Goal: Task Accomplishment & Management: Manage account settings

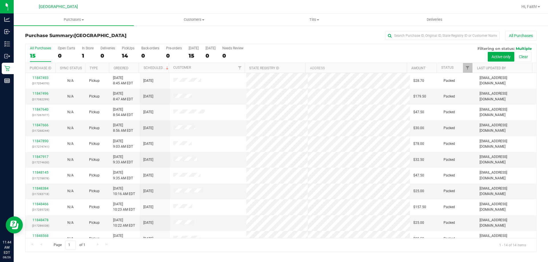
scroll to position [56, 0]
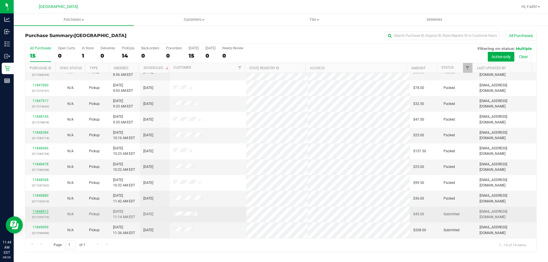
click at [43, 210] on link "11848913" at bounding box center [41, 212] width 16 height 4
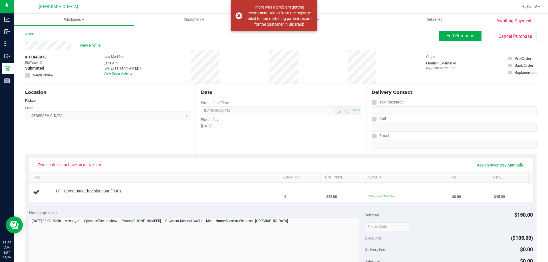
click at [30, 33] on link "Back" at bounding box center [29, 34] width 9 height 4
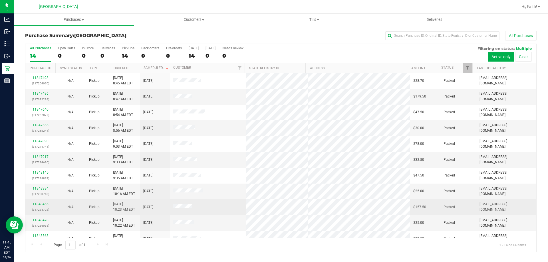
scroll to position [56, 0]
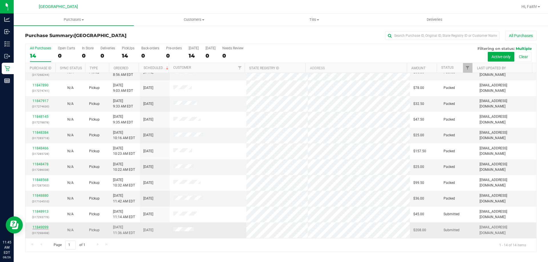
click at [42, 229] on link "11849099" at bounding box center [41, 228] width 16 height 4
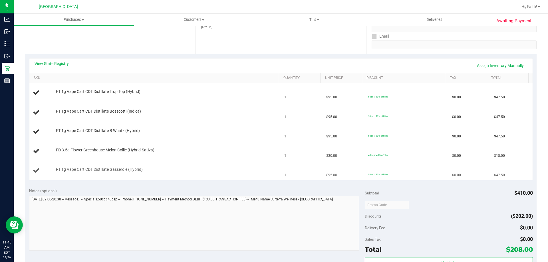
scroll to position [29, 0]
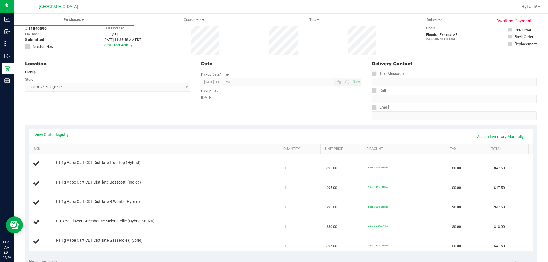
click at [44, 132] on link "View State Registry" at bounding box center [52, 135] width 34 height 6
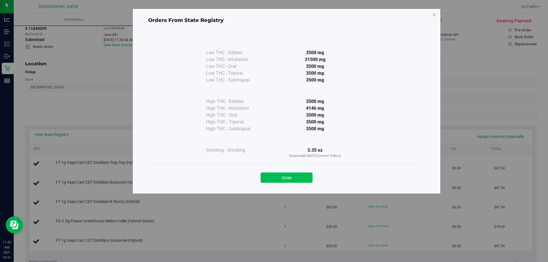
click at [290, 178] on button "Close" at bounding box center [287, 178] width 52 height 10
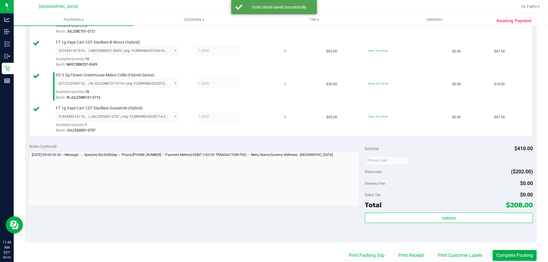
scroll to position [212, 0]
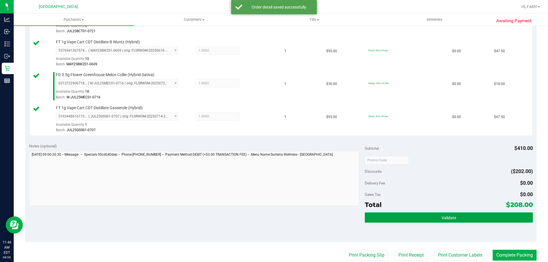
click at [437, 223] on button "Validate" at bounding box center [449, 218] width 168 height 10
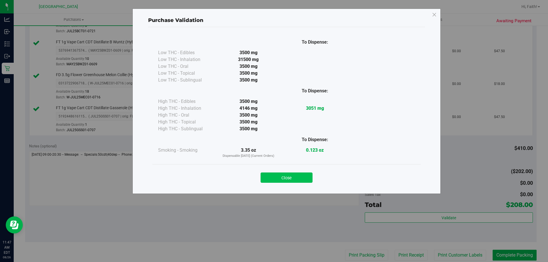
click at [292, 173] on button "Close" at bounding box center [287, 178] width 52 height 10
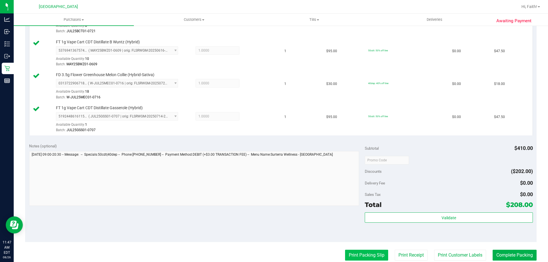
click at [360, 256] on button "Print Packing Slip" at bounding box center [366, 255] width 43 height 11
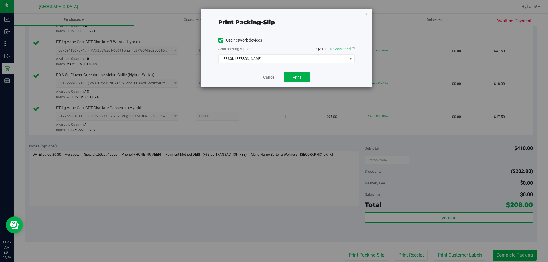
click at [295, 89] on div "Print packing-slip Use network devices Send packing-slip to: QZ Status: Connect…" at bounding box center [276, 131] width 552 height 262
click at [301, 75] on button "Print" at bounding box center [297, 78] width 26 height 10
click at [375, 13] on div "Print packing-slip Use network devices Send packing-slip to: QZ Status: Connect…" at bounding box center [276, 131] width 552 height 262
click at [360, 15] on div "Print packing-slip Use network devices Send packing-slip to: QZ Status: Connect…" at bounding box center [286, 48] width 171 height 78
click at [358, 11] on div "Print packing-slip Use network devices Send packing-slip to: QZ Status: Connect…" at bounding box center [286, 48] width 171 height 78
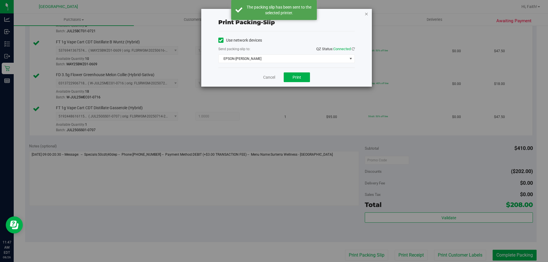
click at [366, 13] on icon "button" at bounding box center [367, 13] width 4 height 7
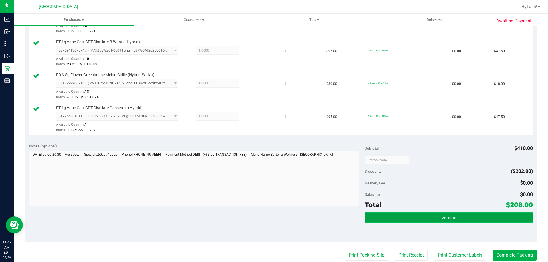
click at [445, 221] on button "Validate" at bounding box center [449, 218] width 168 height 10
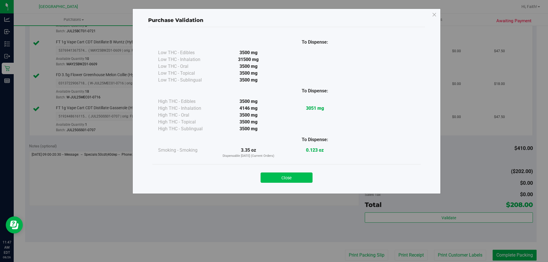
click at [294, 179] on button "Close" at bounding box center [287, 178] width 52 height 10
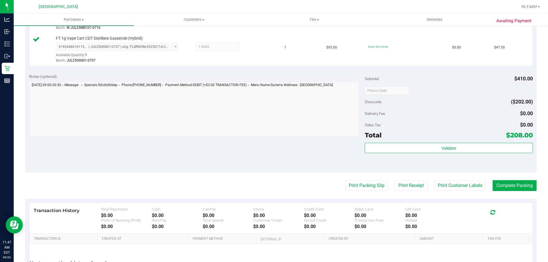
scroll to position [287, 0]
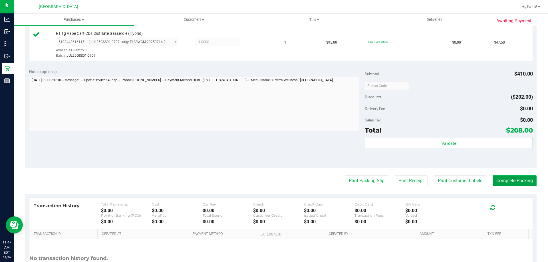
click at [514, 179] on button "Complete Packing" at bounding box center [515, 181] width 44 height 11
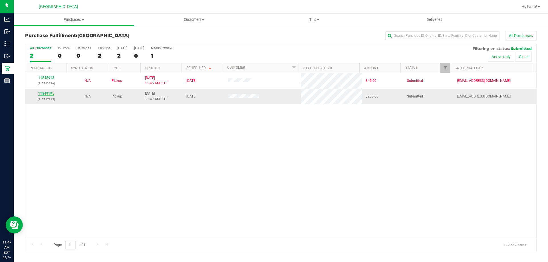
click at [47, 95] on link "11849195" at bounding box center [46, 94] width 16 height 4
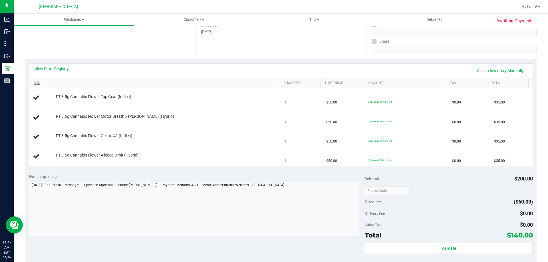
scroll to position [86, 0]
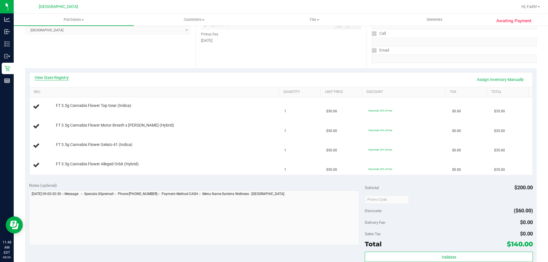
click at [62, 76] on link "View State Registry" at bounding box center [52, 78] width 34 height 6
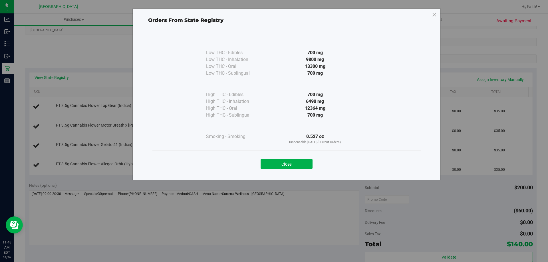
click at [285, 172] on div "Close" at bounding box center [286, 162] width 268 height 23
click at [288, 164] on button "Close" at bounding box center [287, 164] width 52 height 10
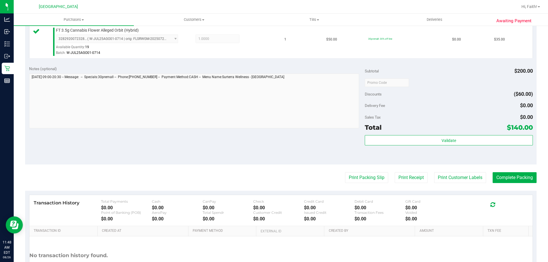
scroll to position [257, 0]
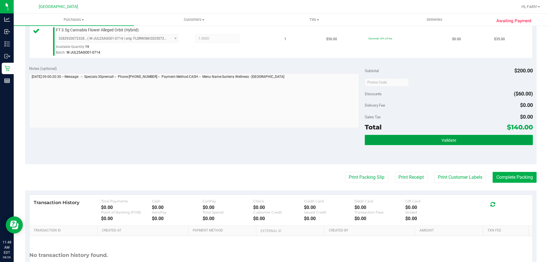
click at [416, 139] on button "Validate" at bounding box center [449, 140] width 168 height 10
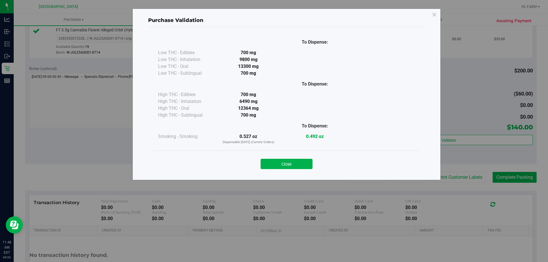
drag, startPoint x: 276, startPoint y: 163, endPoint x: 316, endPoint y: 169, distance: 40.4
click at [277, 163] on button "Close" at bounding box center [287, 164] width 52 height 10
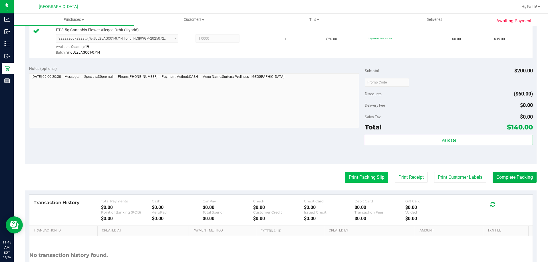
click at [358, 173] on button "Print Packing Slip" at bounding box center [366, 177] width 43 height 11
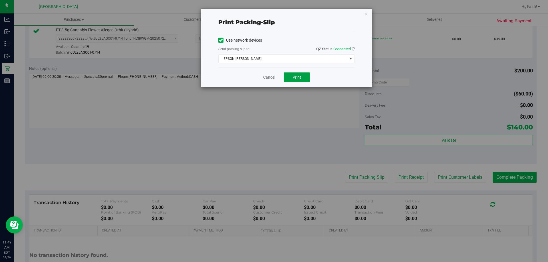
click at [300, 76] on span "Print" at bounding box center [297, 77] width 9 height 5
click at [367, 13] on icon "button" at bounding box center [367, 13] width 4 height 7
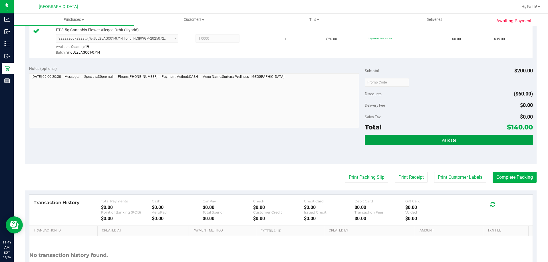
click at [466, 138] on button "Validate" at bounding box center [449, 140] width 168 height 10
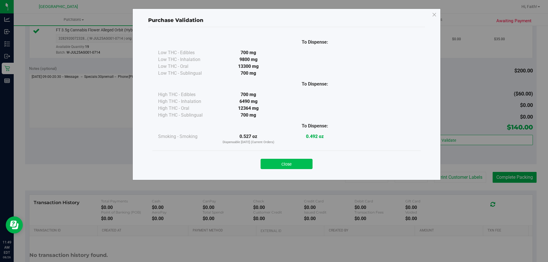
click at [288, 166] on button "Close" at bounding box center [287, 164] width 52 height 10
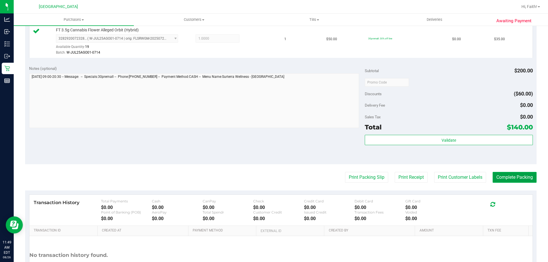
click at [517, 175] on button "Complete Packing" at bounding box center [515, 177] width 44 height 11
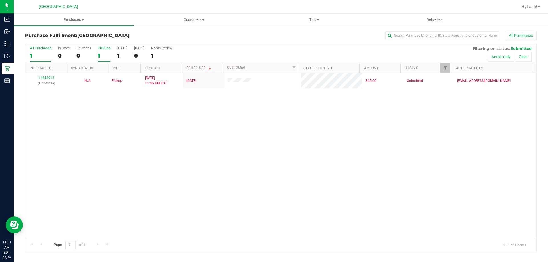
click at [100, 51] on label "PickUps 1" at bounding box center [104, 54] width 13 height 16
click at [0, 0] on input "PickUps 1" at bounding box center [0, 0] width 0 height 0
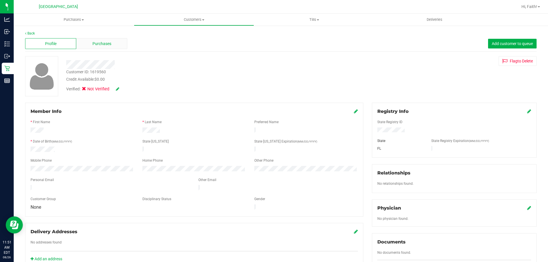
click at [91, 45] on div "Purchases" at bounding box center [101, 43] width 51 height 11
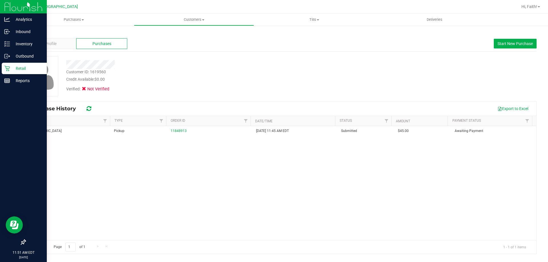
click at [24, 73] on div "Retail" at bounding box center [24, 68] width 45 height 11
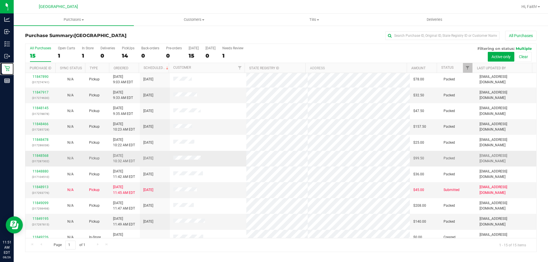
scroll to position [72, 0]
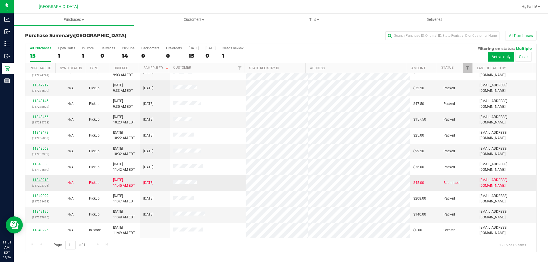
click at [42, 179] on link "11848913" at bounding box center [41, 180] width 16 height 4
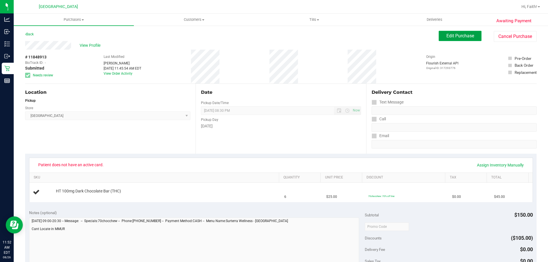
click at [455, 38] on span "Edit Purchase" at bounding box center [461, 35] width 28 height 5
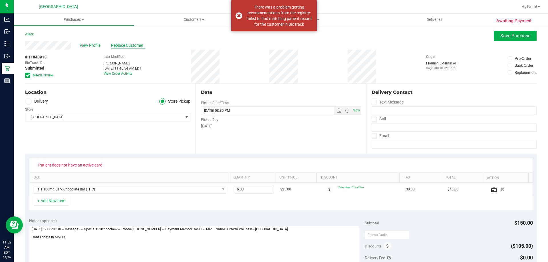
click at [124, 44] on span "Replace Customer" at bounding box center [128, 46] width 34 height 6
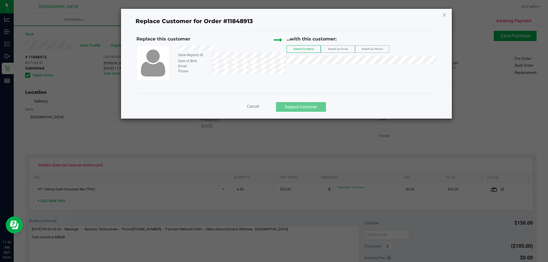
click at [338, 47] on span "Search by Email" at bounding box center [338, 48] width 20 height 3
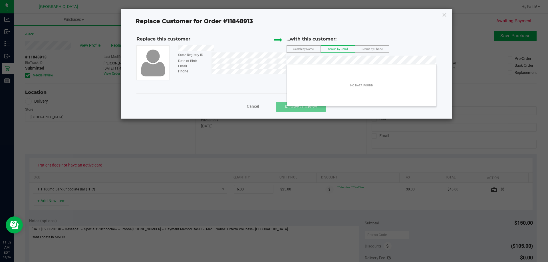
click at [130, 49] on div "Replace Customer for Order #11848913 Replace this customer State Registry ID Da…" at bounding box center [286, 64] width 331 height 110
click at [382, 51] on span "Search by Phone" at bounding box center [372, 48] width 21 height 3
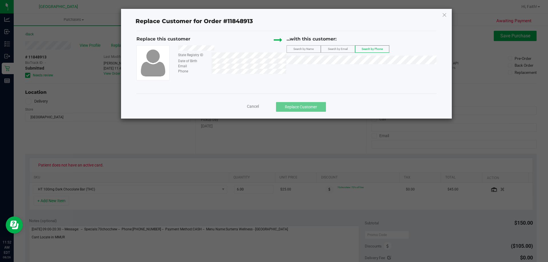
click at [258, 102] on div "Cancel Replace Customer" at bounding box center [286, 107] width 291 height 10
click at [255, 108] on span "Cancel" at bounding box center [253, 106] width 12 height 5
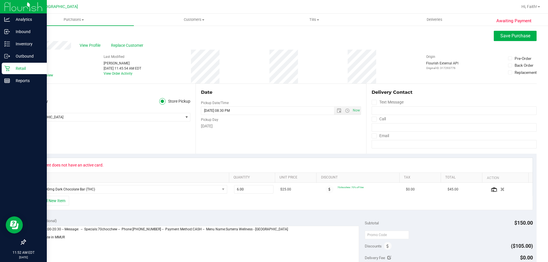
click at [20, 69] on p "Retail" at bounding box center [27, 68] width 34 height 7
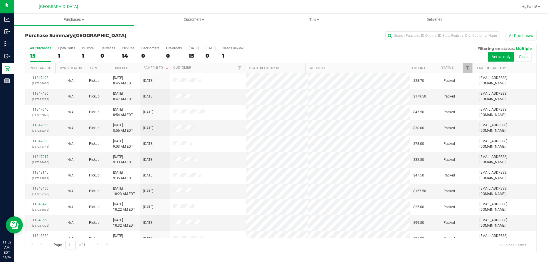
scroll to position [18, 0]
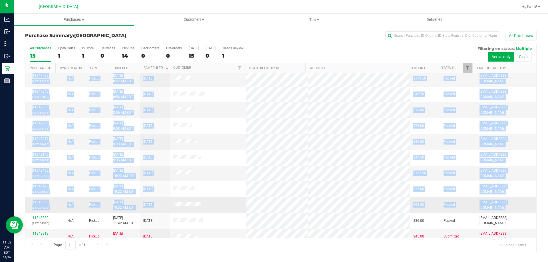
drag, startPoint x: 536, startPoint y: 160, endPoint x: 523, endPoint y: 208, distance: 50.2
click at [523, 208] on div "All Purchases 15 Open Carts 1 In Store 1 Deliveries 0 PickUps 14 Back-orders 0 …" at bounding box center [281, 148] width 512 height 209
click at [538, 190] on div "All Purchases 15 Open Carts 1 In Store 1 Deliveries 0 PickUps 14 Back-orders 0 …" at bounding box center [281, 147] width 520 height 209
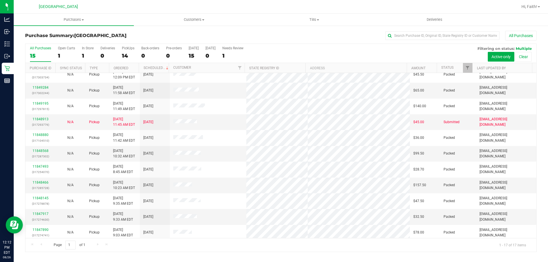
scroll to position [0, 0]
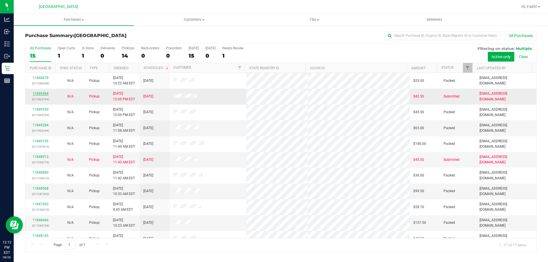
click at [47, 94] on link "11849364" at bounding box center [41, 94] width 16 height 4
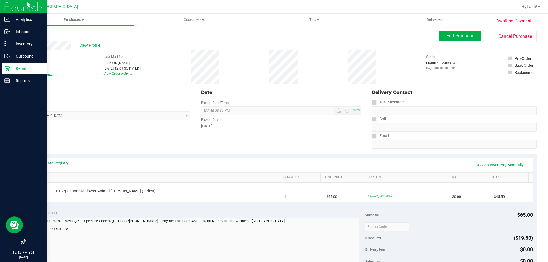
click at [10, 65] on p "Retail" at bounding box center [27, 68] width 34 height 7
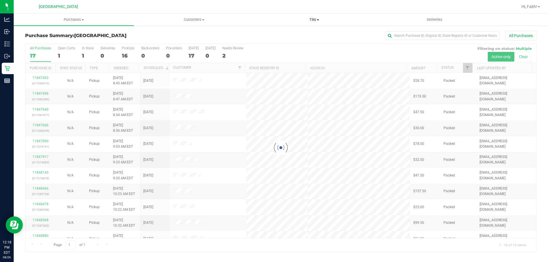
click at [320, 21] on span "Tills" at bounding box center [314, 19] width 120 height 5
click at [279, 33] on span "Manage tills" at bounding box center [273, 34] width 39 height 5
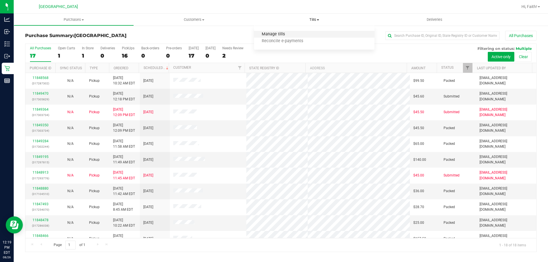
click at [274, 33] on span "Manage tills" at bounding box center [273, 34] width 39 height 5
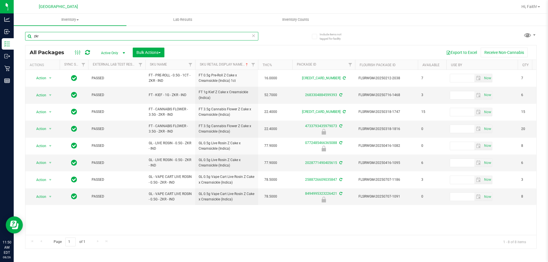
click at [58, 38] on input "zkr" at bounding box center [141, 36] width 233 height 9
click at [58, 37] on input "zkr" at bounding box center [141, 36] width 233 height 9
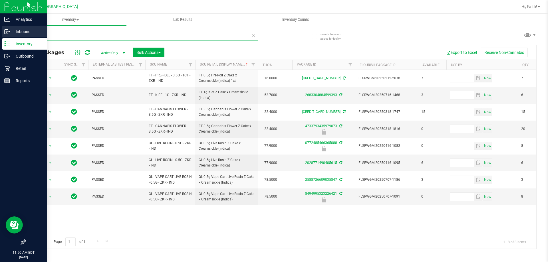
drag, startPoint x: 19, startPoint y: 36, endPoint x: 13, endPoint y: 36, distance: 6.9
click at [13, 36] on div "Analytics Inbound Inventory Outbound Retail Reports 11:50 AM EDT 08/26/2025 08/…" at bounding box center [274, 131] width 548 height 262
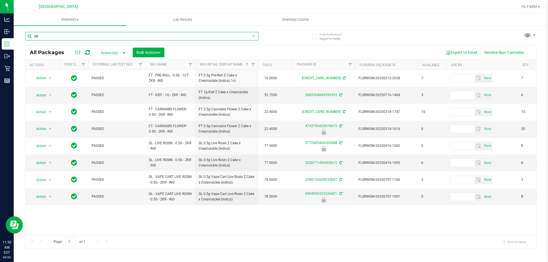
click at [54, 36] on input "zkr" at bounding box center [141, 36] width 233 height 9
click at [53, 36] on input "zkr" at bounding box center [141, 36] width 233 height 9
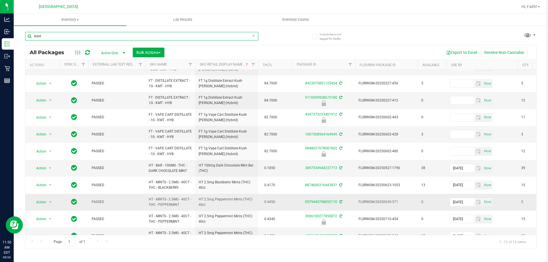
scroll to position [42, 0]
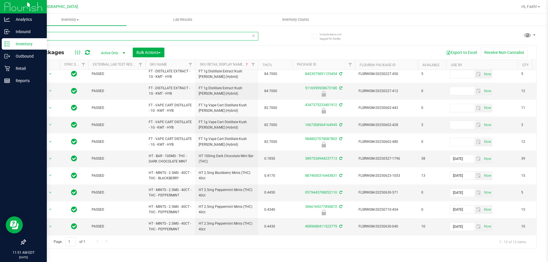
type input "mint"
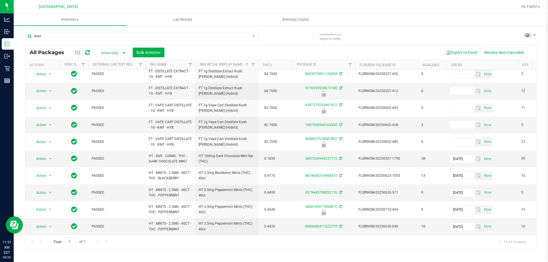
click at [255, 36] on icon at bounding box center [254, 35] width 4 height 7
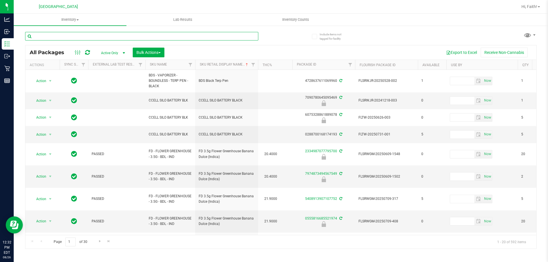
click at [104, 37] on input "text" at bounding box center [141, 36] width 233 height 9
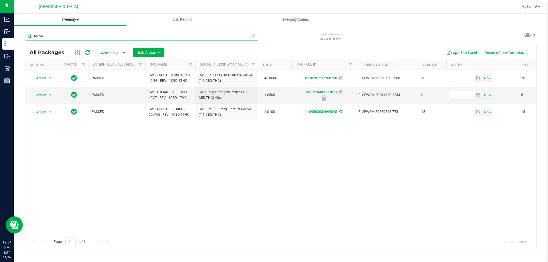
type input "revive"
click at [40, 93] on span "Action" at bounding box center [38, 95] width 15 height 8
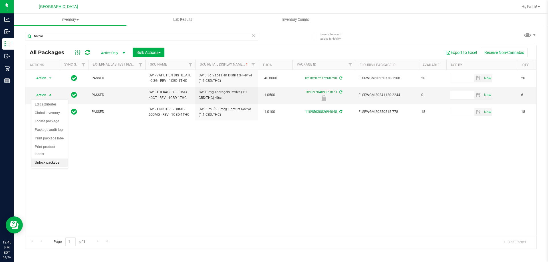
click at [52, 159] on li "Unlock package" at bounding box center [49, 163] width 37 height 9
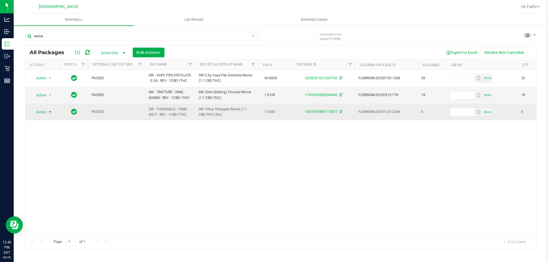
click at [43, 115] on span "Action" at bounding box center [38, 112] width 15 height 8
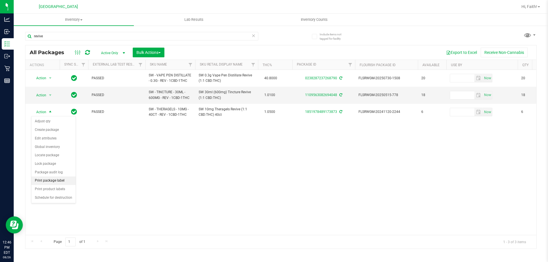
click at [54, 179] on li "Print package label" at bounding box center [53, 181] width 44 height 9
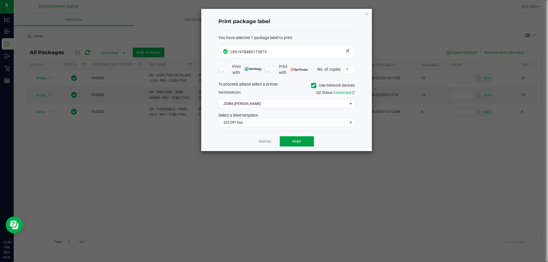
click at [295, 142] on span "Print" at bounding box center [297, 141] width 9 height 5
click at [369, 13] on div "Print package label You have selected 1 package label to print : 18519784891738…" at bounding box center [286, 80] width 171 height 142
click at [367, 13] on icon "button" at bounding box center [367, 13] width 4 height 7
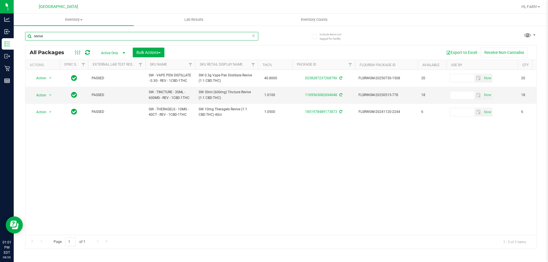
click at [215, 32] on input "revive" at bounding box center [141, 36] width 233 height 9
click at [215, 34] on input "revive" at bounding box center [141, 36] width 233 height 9
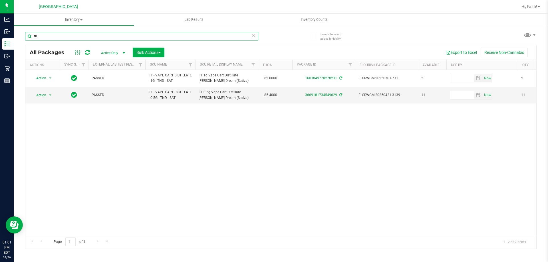
type input "t"
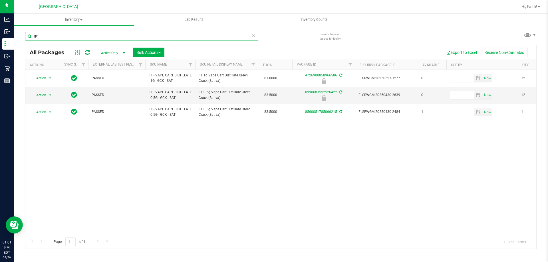
type input "g"
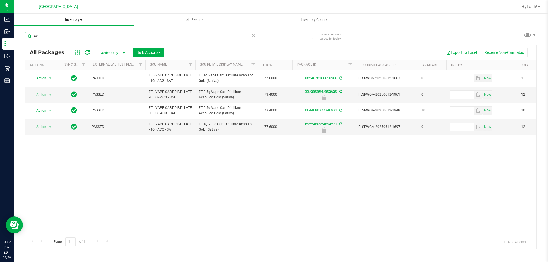
type input "a"
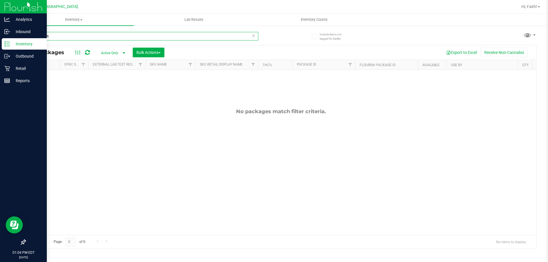
drag, startPoint x: 49, startPoint y: 36, endPoint x: 0, endPoint y: 42, distance: 49.4
click at [0, 42] on div "Analytics Inbound Inventory Outbound Retail Reports 01:04 PM EDT 08/26/2025 08/…" at bounding box center [274, 131] width 548 height 262
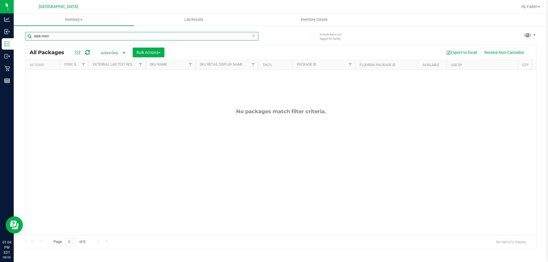
click at [57, 35] on input "dark mint" at bounding box center [141, 36] width 233 height 9
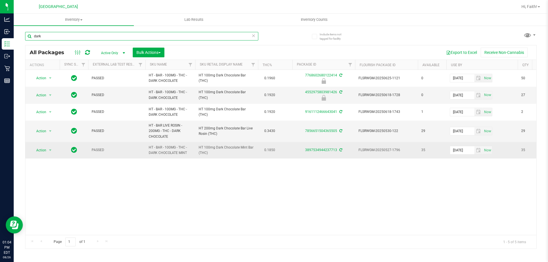
type input "dark"
click at [44, 146] on td "Action Action Adjust qty Create package Edit attributes Global inventory Locate…" at bounding box center [42, 150] width 34 height 17
click at [44, 151] on span "Action" at bounding box center [38, 150] width 15 height 8
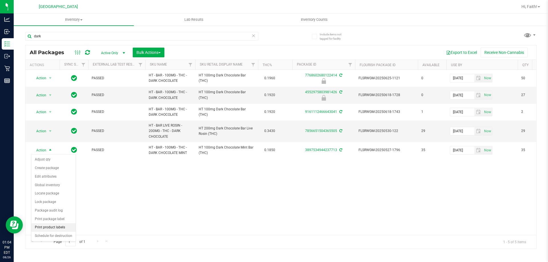
click at [55, 227] on li "Print product labels" at bounding box center [53, 228] width 44 height 9
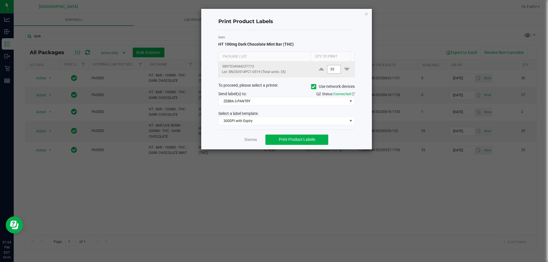
click at [333, 69] on input "35" at bounding box center [333, 69] width 13 height 8
type input "1"
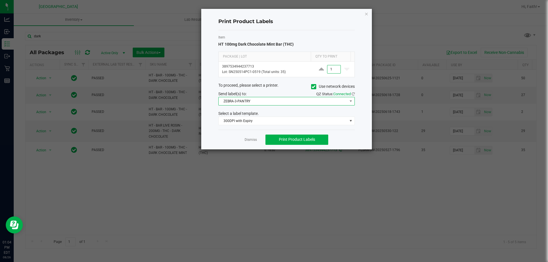
click at [259, 103] on span "ZEBRA-3-PANTRY" at bounding box center [283, 101] width 129 height 8
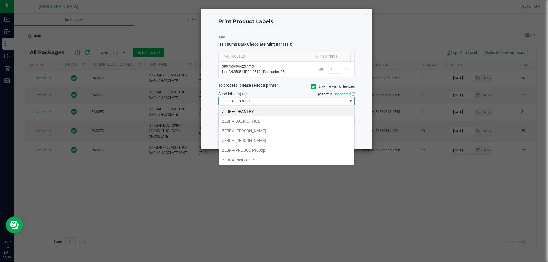
scroll to position [9, 136]
click at [256, 139] on li "ZEBRA-LIONEL-RICHIE" at bounding box center [287, 141] width 136 height 10
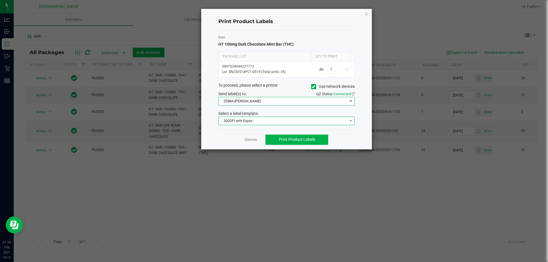
click at [248, 121] on span "300DPI with Expiry" at bounding box center [283, 121] width 129 height 8
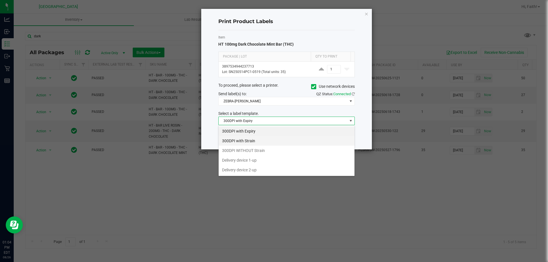
click at [242, 142] on li "300DPI with Strain" at bounding box center [287, 141] width 136 height 10
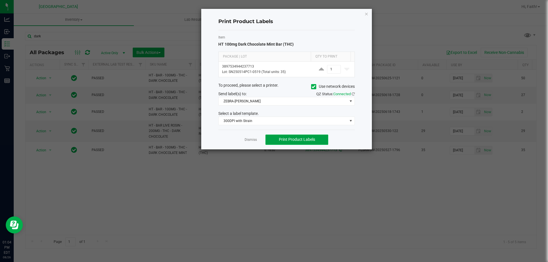
click at [283, 144] on button "Print Product Labels" at bounding box center [297, 140] width 63 height 10
click at [367, 13] on icon "button" at bounding box center [367, 13] width 4 height 7
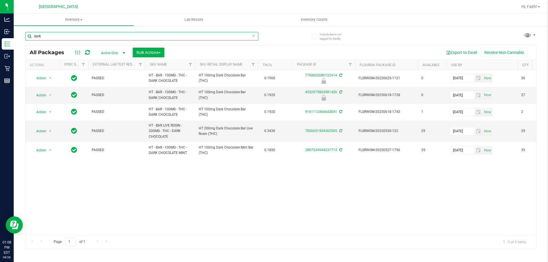
click at [186, 37] on input "dark" at bounding box center [141, 36] width 233 height 9
click at [236, 194] on div "Action Action Edit attributes Global inventory Locate package Package audit log…" at bounding box center [280, 152] width 511 height 165
click at [196, 39] on input "dark" at bounding box center [141, 36] width 233 height 9
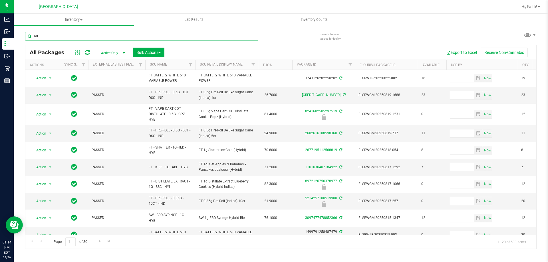
type input "a"
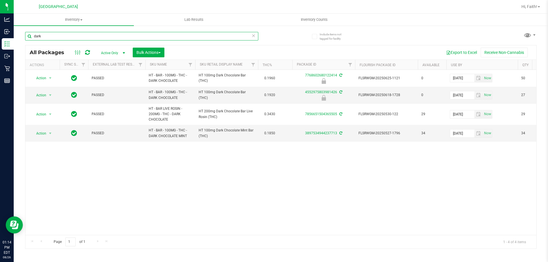
type input "dark"
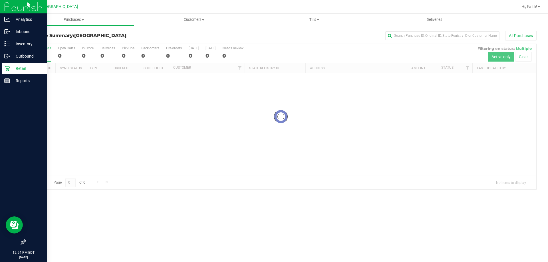
click at [1, 232] on div at bounding box center [23, 162] width 47 height 150
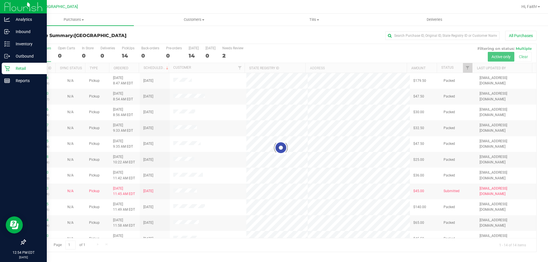
click at [1, 184] on div at bounding box center [23, 162] width 47 height 150
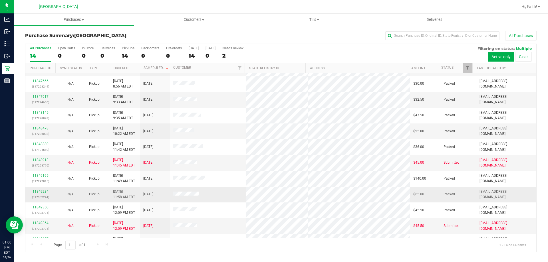
scroll to position [56, 0]
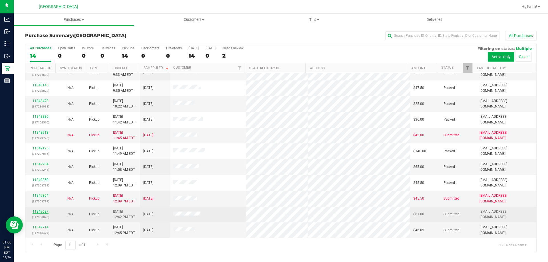
click at [45, 212] on link "11849687" at bounding box center [41, 212] width 16 height 4
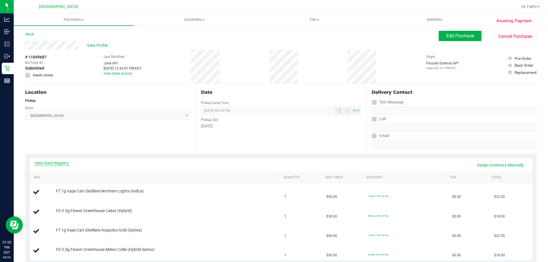
click at [54, 164] on link "View State Registry" at bounding box center [52, 163] width 34 height 6
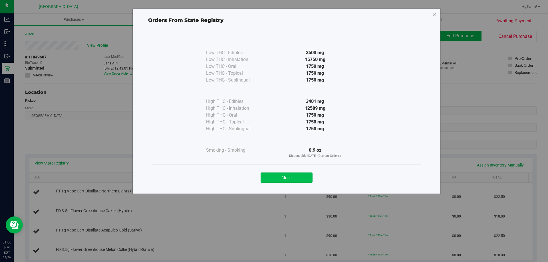
click at [283, 180] on button "Close" at bounding box center [287, 178] width 52 height 10
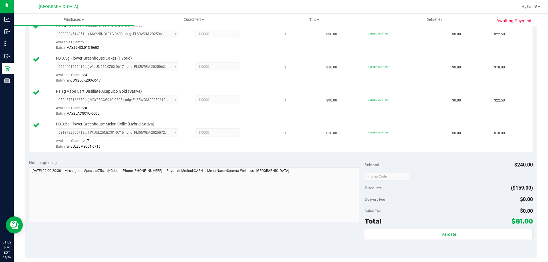
scroll to position [171, 0]
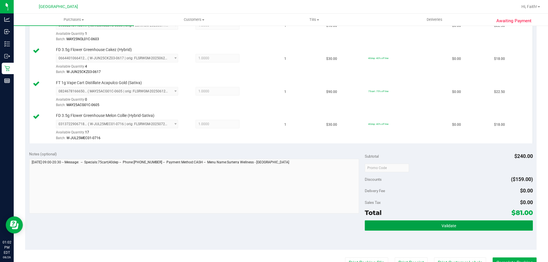
click at [445, 230] on button "Validate" at bounding box center [449, 226] width 168 height 10
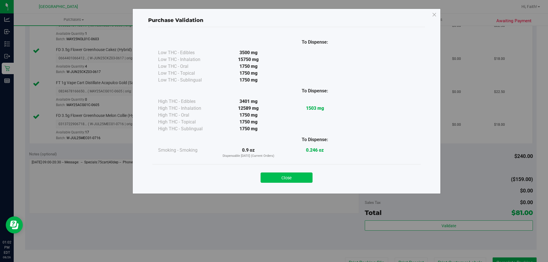
click at [290, 173] on button "Close" at bounding box center [287, 178] width 52 height 10
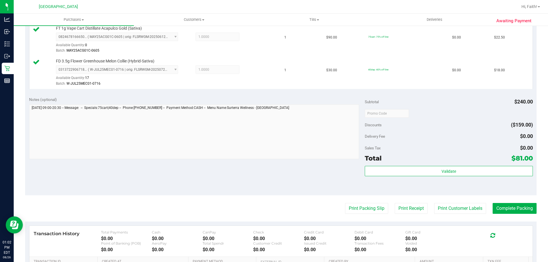
scroll to position [257, 0]
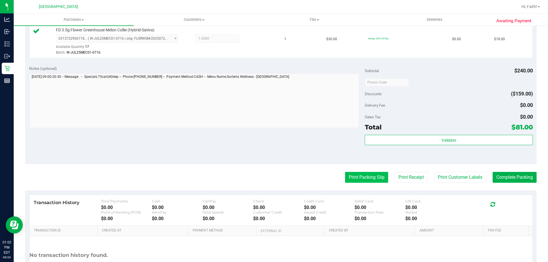
click at [370, 173] on button "Print Packing Slip" at bounding box center [366, 177] width 43 height 11
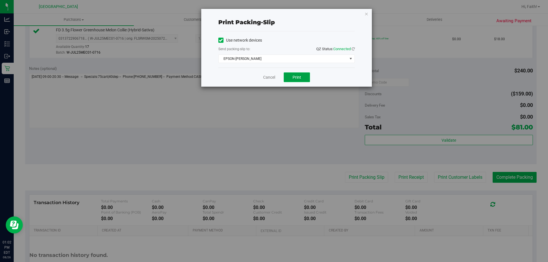
click at [293, 75] on span "Print" at bounding box center [297, 77] width 9 height 5
click at [367, 12] on icon "button" at bounding box center [367, 13] width 4 height 7
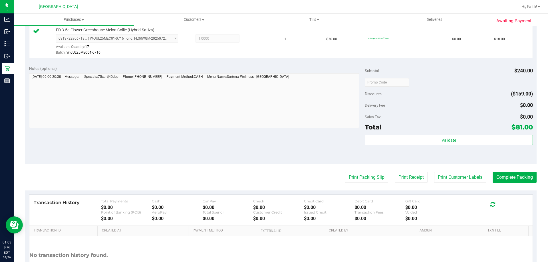
click at [447, 128] on div "Total $81.00" at bounding box center [449, 127] width 168 height 10
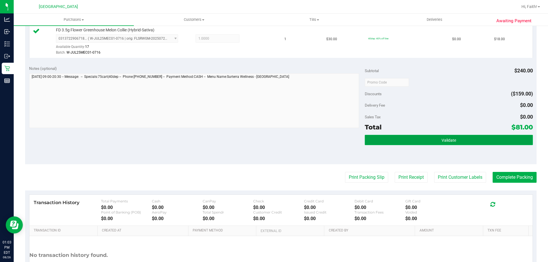
click at [448, 140] on span "Validate" at bounding box center [449, 140] width 15 height 5
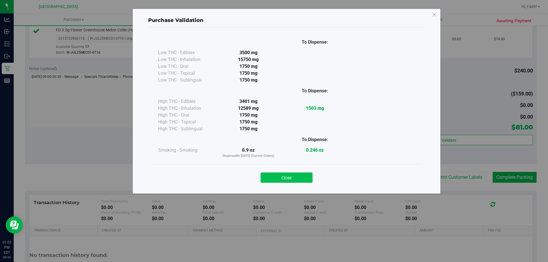
click at [284, 178] on button "Close" at bounding box center [287, 178] width 52 height 10
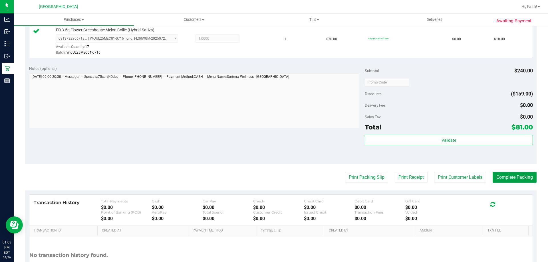
click at [504, 178] on button "Complete Packing" at bounding box center [515, 177] width 44 height 11
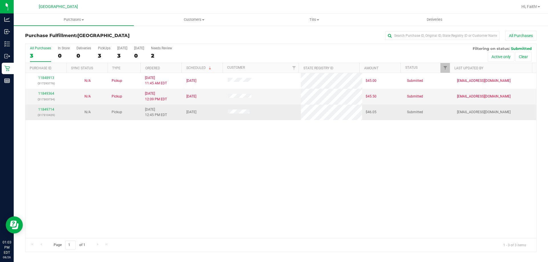
click at [47, 112] on div "11849714 (317310429)" at bounding box center [46, 112] width 35 height 11
click at [49, 111] on link "11849714" at bounding box center [46, 110] width 16 height 4
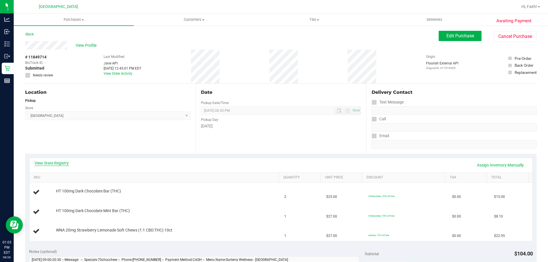
click at [66, 164] on link "View State Registry" at bounding box center [52, 163] width 34 height 6
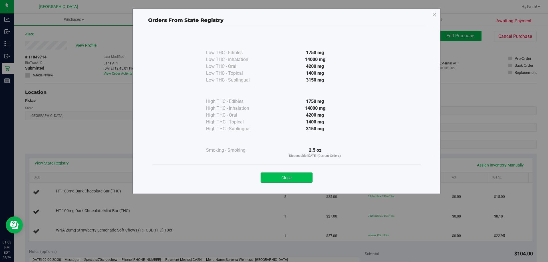
click at [294, 176] on button "Close" at bounding box center [287, 178] width 52 height 10
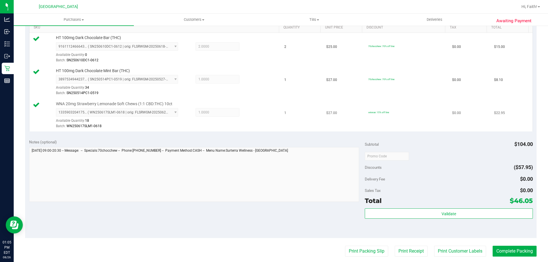
scroll to position [156, 0]
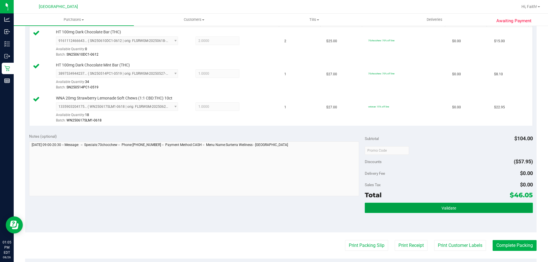
click at [477, 208] on button "Validate" at bounding box center [449, 208] width 168 height 10
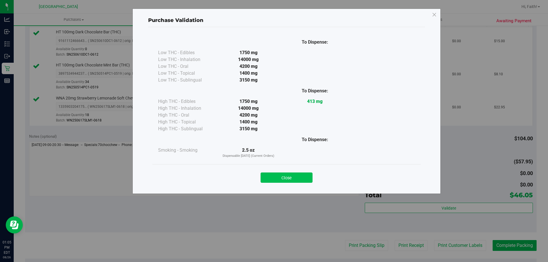
click at [295, 174] on button "Close" at bounding box center [287, 178] width 52 height 10
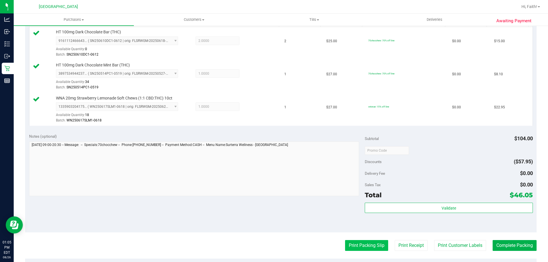
click at [358, 245] on button "Print Packing Slip" at bounding box center [366, 245] width 43 height 11
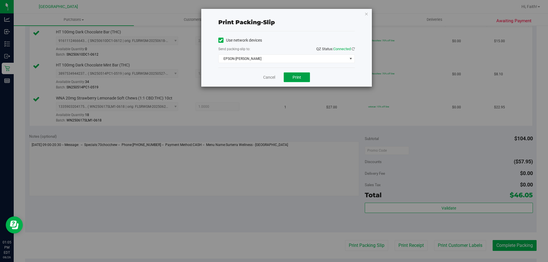
click at [307, 82] on button "Print" at bounding box center [297, 78] width 26 height 10
click at [368, 15] on div "Print packing-slip Use network devices Send packing-slip to: QZ Status: Connect…" at bounding box center [286, 48] width 171 height 78
click at [367, 15] on icon "button" at bounding box center [367, 13] width 4 height 7
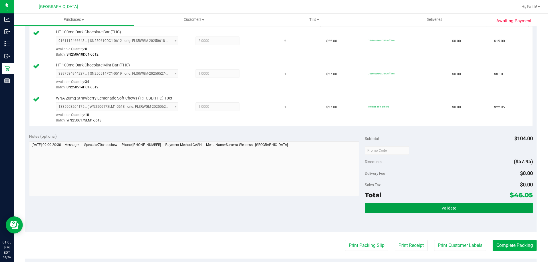
click at [432, 210] on button "Validate" at bounding box center [449, 208] width 168 height 10
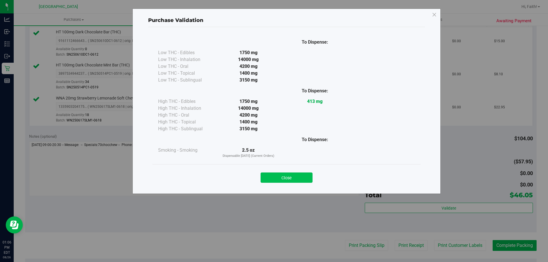
click at [280, 175] on button "Close" at bounding box center [287, 178] width 52 height 10
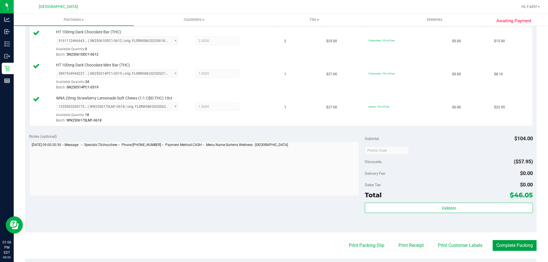
click at [525, 246] on button "Complete Packing" at bounding box center [515, 245] width 44 height 11
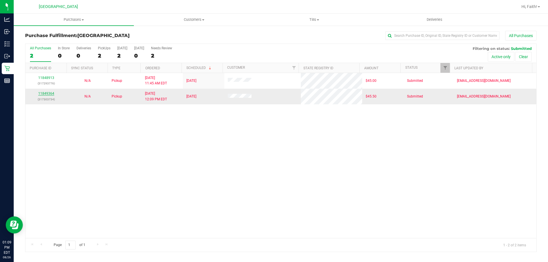
click at [49, 93] on link "11849364" at bounding box center [46, 94] width 16 height 4
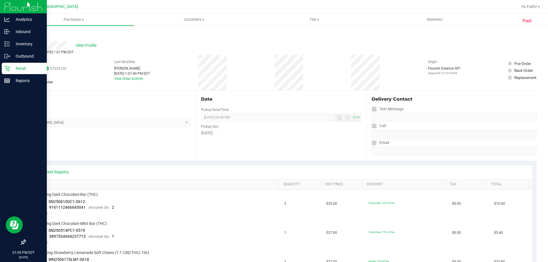
click at [11, 68] on p "Retail" at bounding box center [27, 68] width 34 height 7
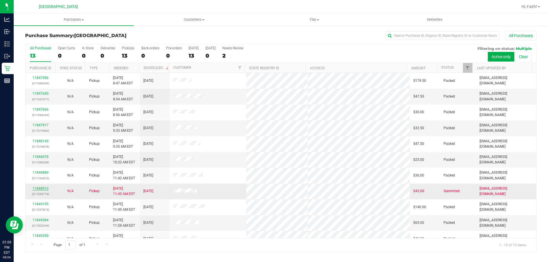
click at [43, 189] on link "11848913" at bounding box center [41, 189] width 16 height 4
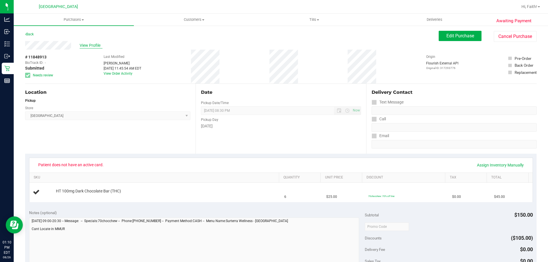
click at [88, 45] on span "View Profile" at bounding box center [91, 46] width 23 height 6
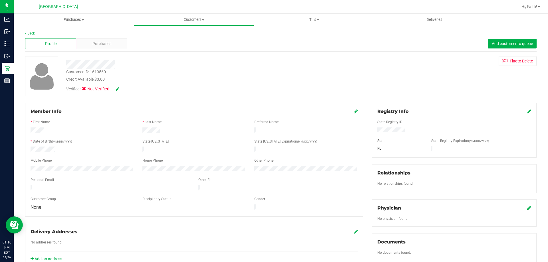
click at [97, 71] on div "Customer ID: 1619560" at bounding box center [86, 72] width 40 height 6
copy div "1619560"
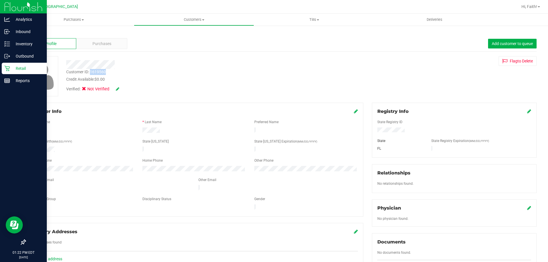
click at [13, 71] on p "Retail" at bounding box center [27, 68] width 34 height 7
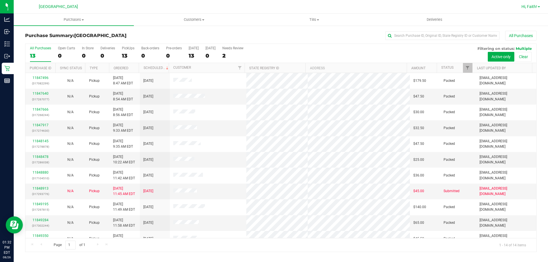
click at [520, 6] on link "Hi, Faith!" at bounding box center [530, 7] width 23 height 6
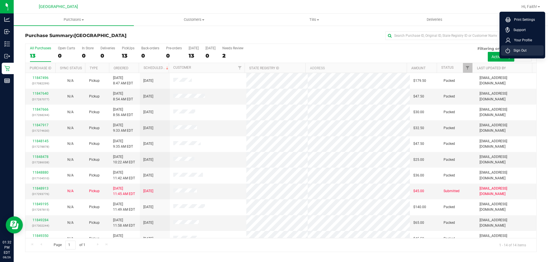
click at [512, 54] on li "Sign Out" at bounding box center [522, 50] width 43 height 10
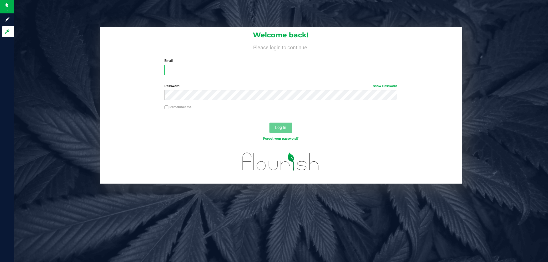
click at [278, 69] on input "Email" at bounding box center [280, 70] width 233 height 10
type input "rcrews@liveparallel.com"
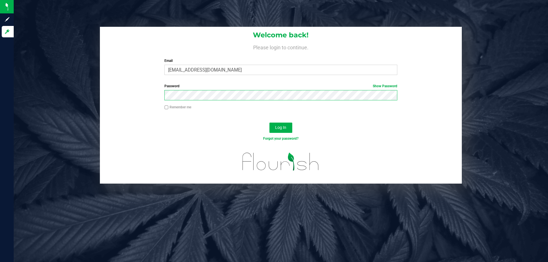
click at [270, 123] on button "Log In" at bounding box center [281, 128] width 23 height 10
